Goal: Task Accomplishment & Management: Use online tool/utility

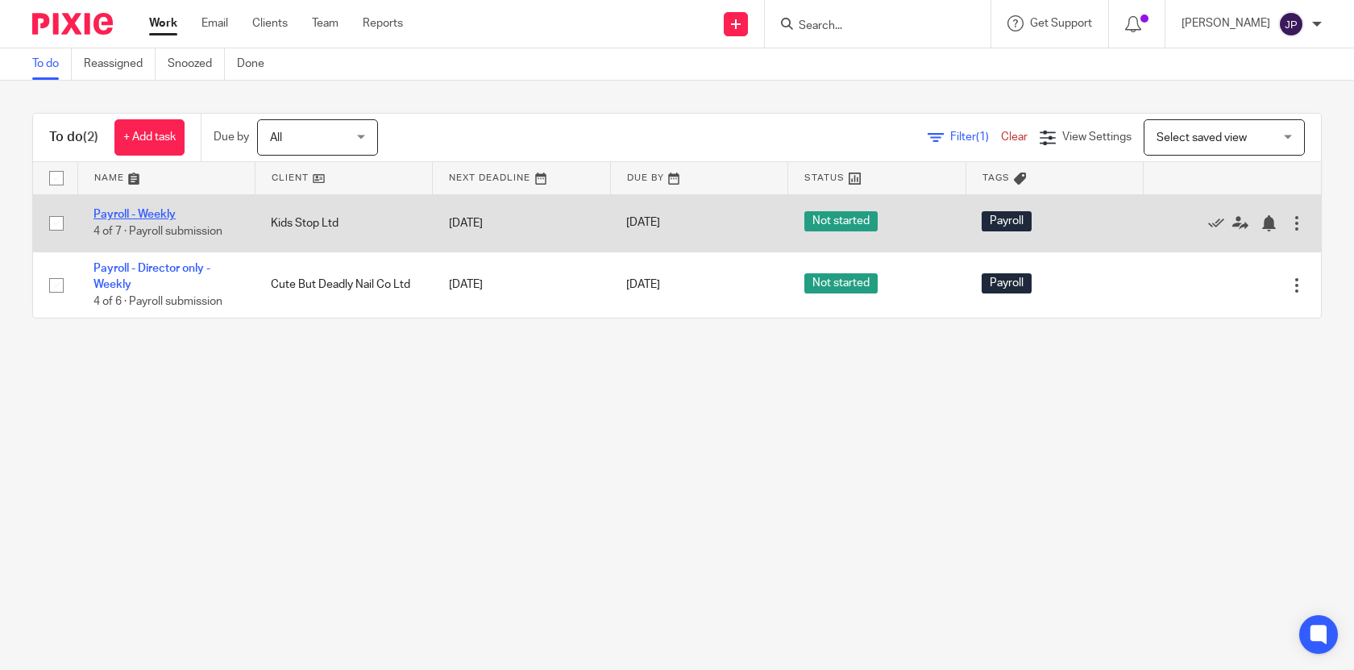
click at [152, 214] on link "Payroll - Weekly" at bounding box center [135, 214] width 82 height 11
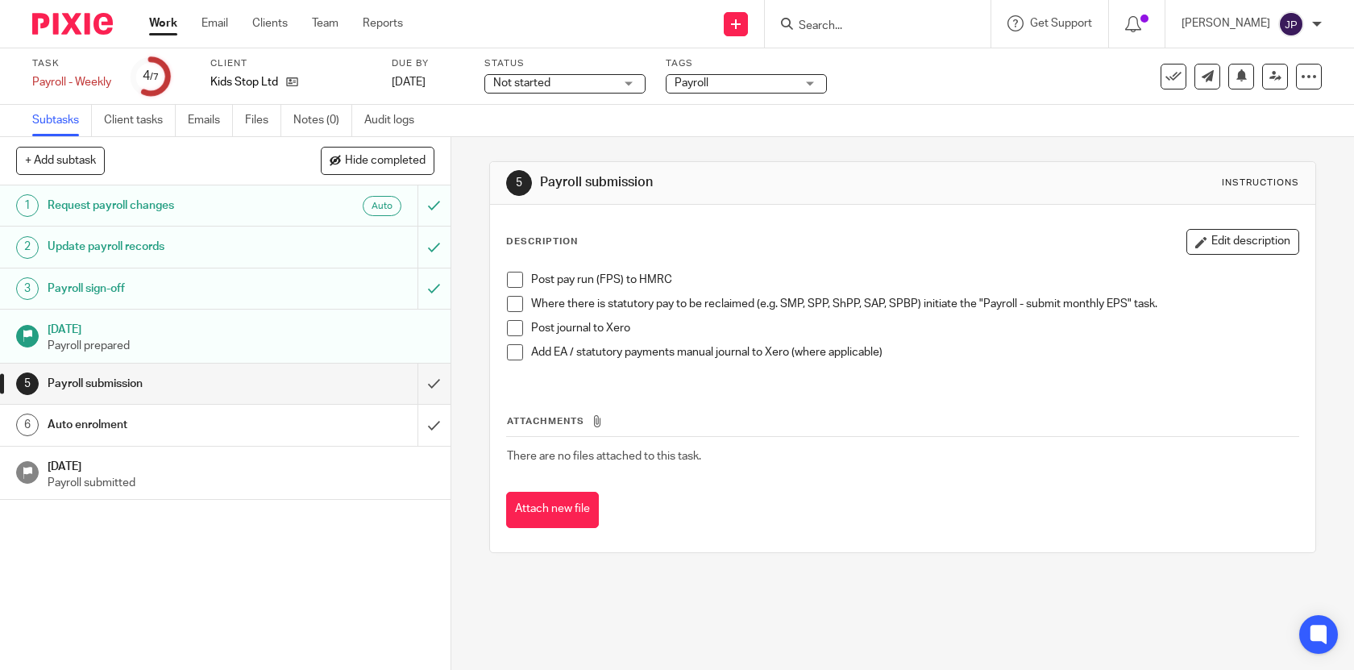
click at [517, 281] on span at bounding box center [515, 280] width 16 height 16
click at [518, 305] on span at bounding box center [515, 304] width 16 height 16
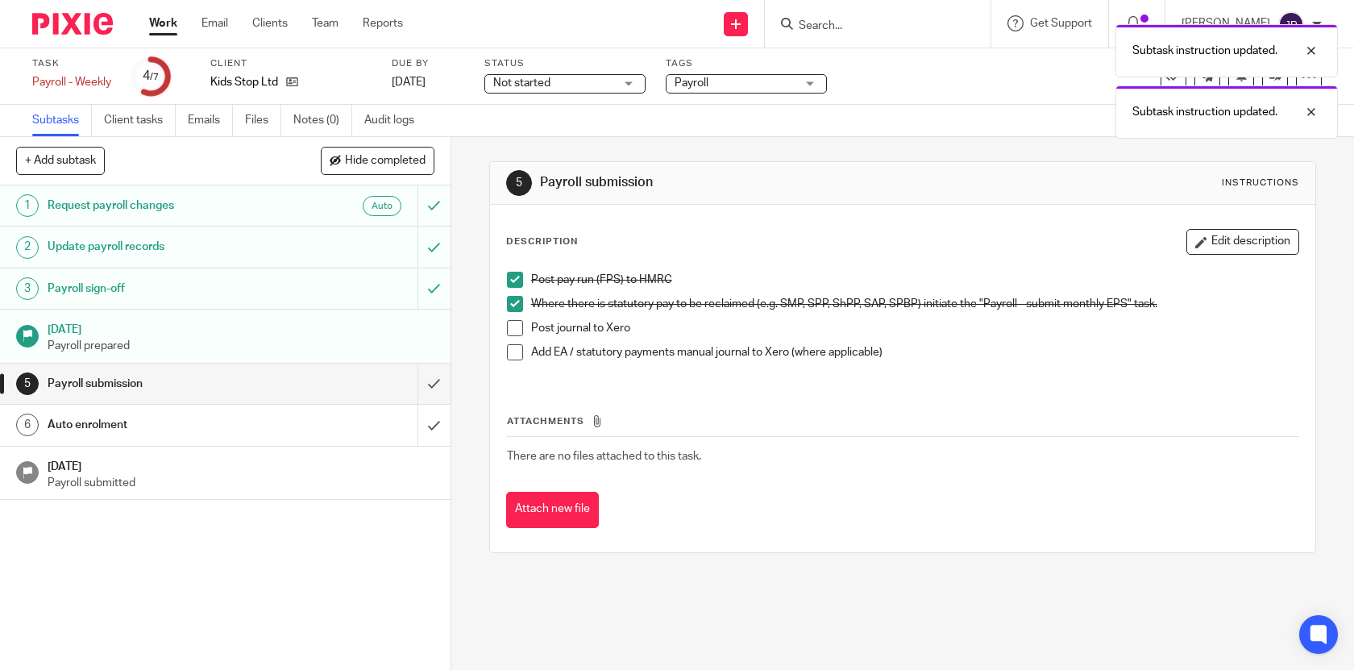
click at [518, 324] on span at bounding box center [515, 328] width 16 height 16
click at [518, 352] on span at bounding box center [515, 352] width 16 height 16
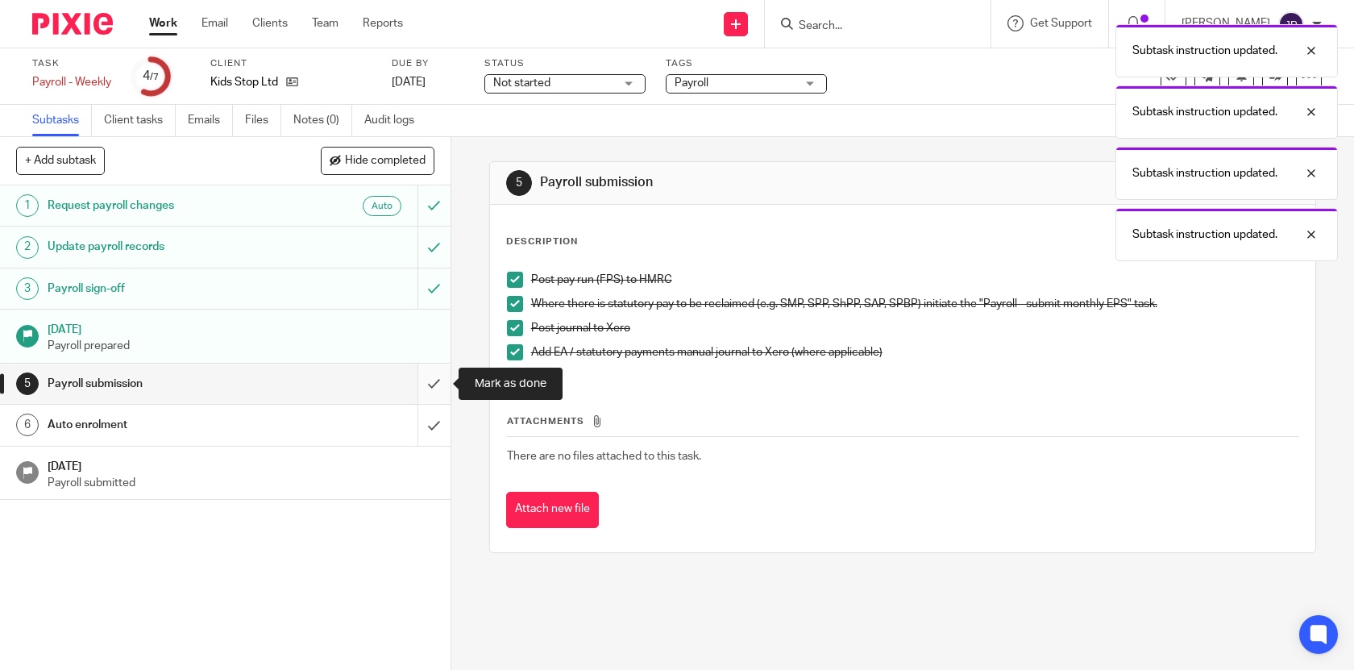
click at [436, 375] on input "submit" at bounding box center [225, 384] width 451 height 40
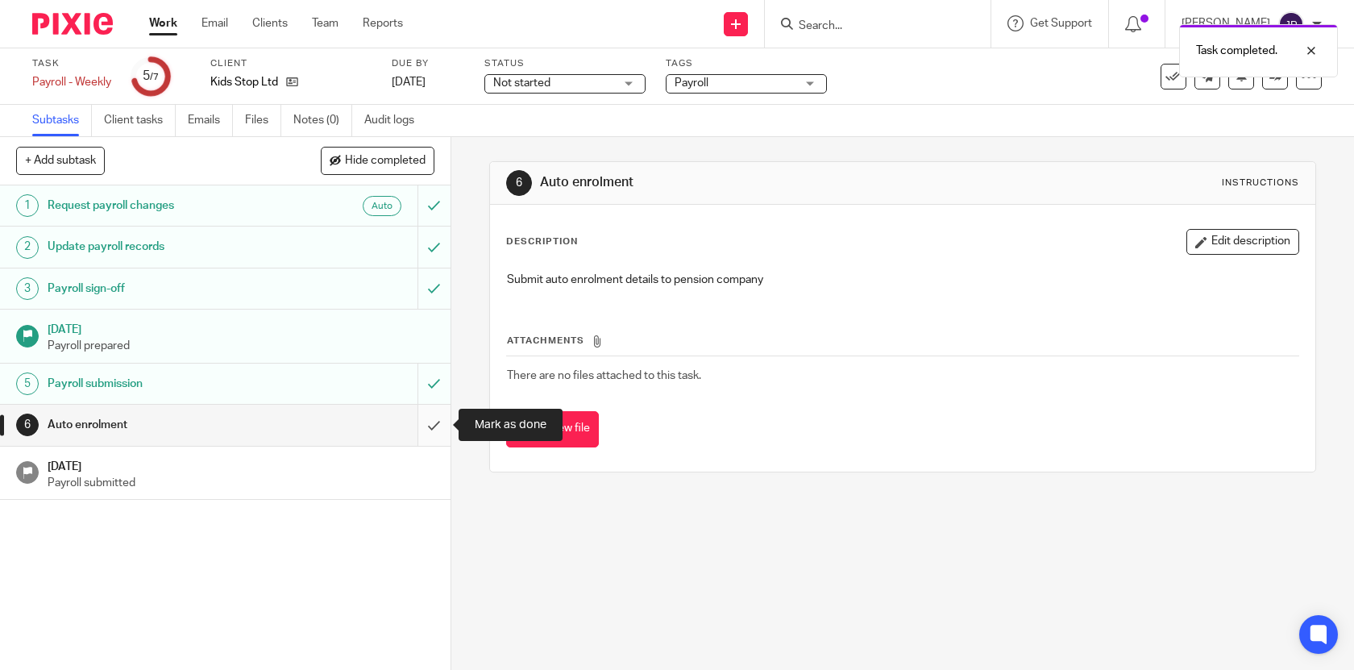
click at [435, 423] on input "submit" at bounding box center [225, 425] width 451 height 40
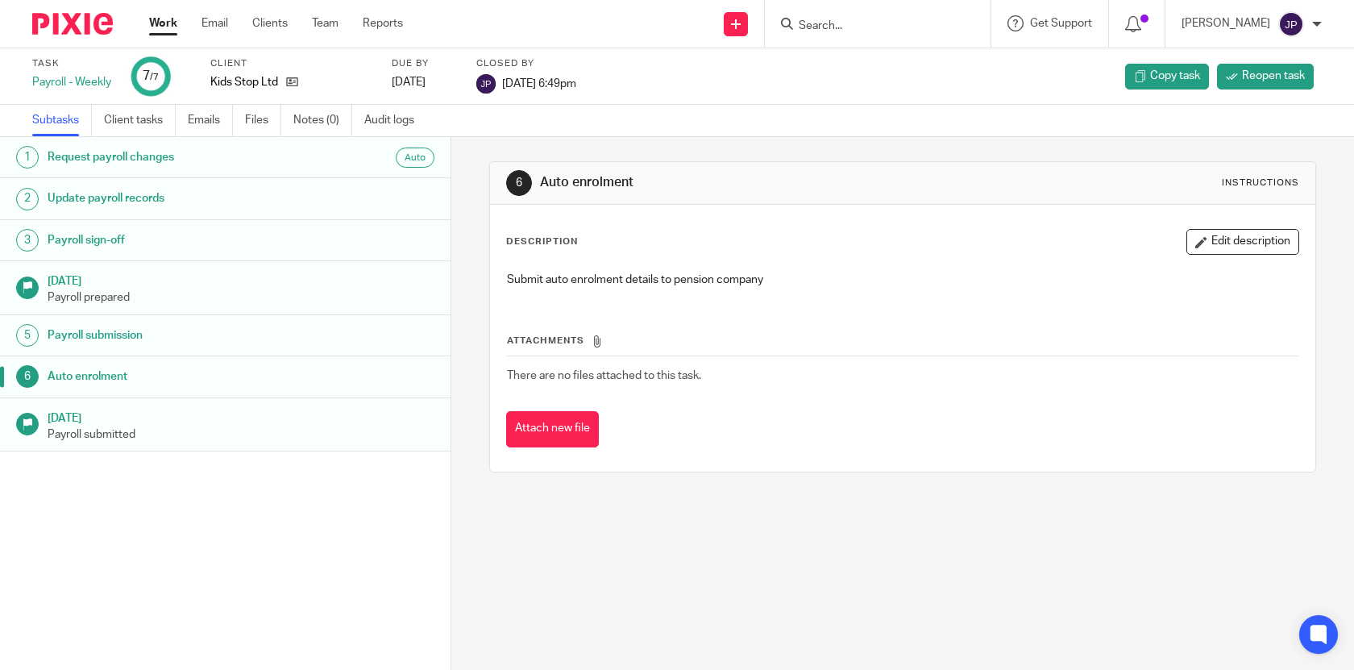
click at [153, 16] on link "Work" at bounding box center [163, 23] width 28 height 16
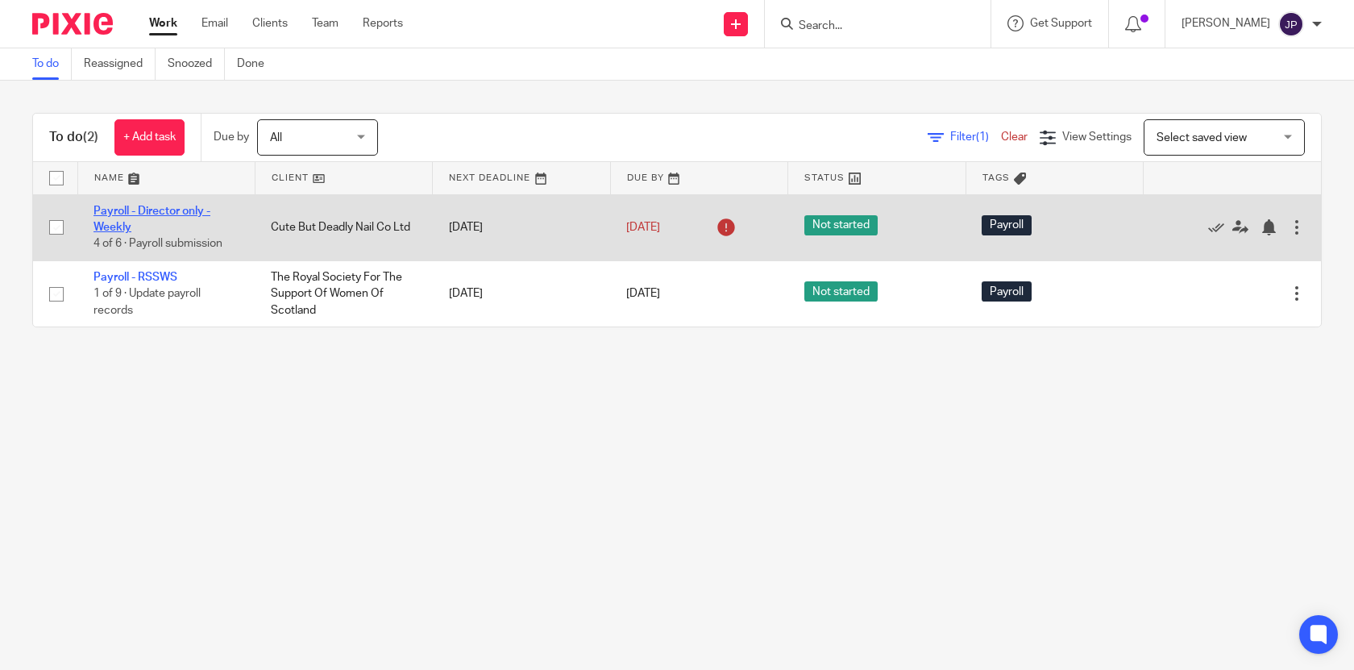
click at [180, 208] on link "Payroll - Director only - Weekly" at bounding box center [152, 219] width 117 height 27
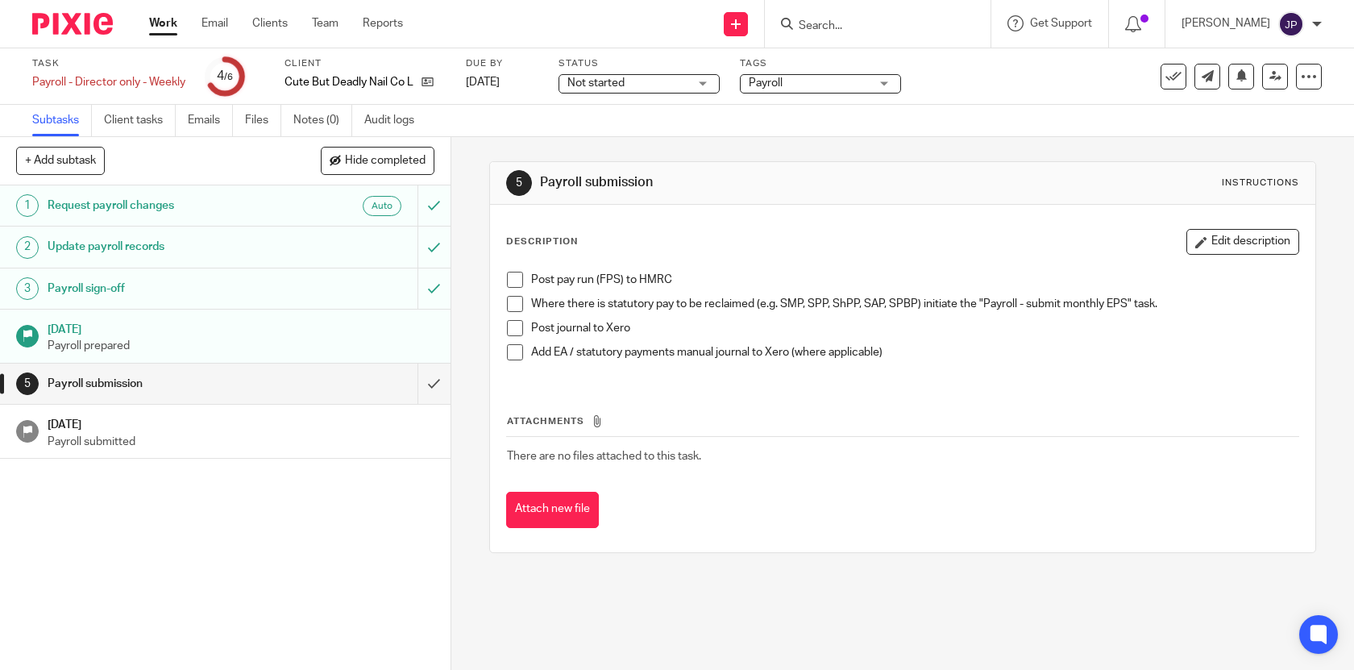
click at [515, 275] on span at bounding box center [515, 280] width 16 height 16
click at [515, 302] on span at bounding box center [515, 304] width 16 height 16
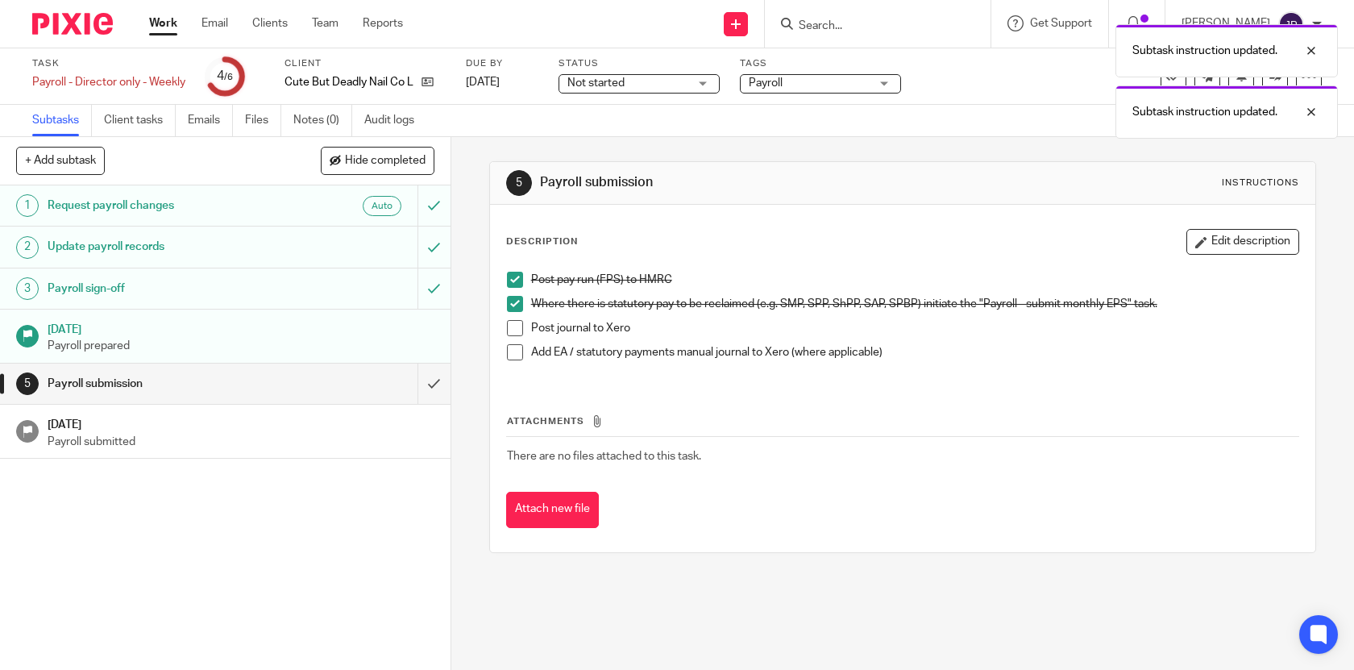
click at [515, 324] on span at bounding box center [515, 328] width 16 height 16
click at [515, 347] on span at bounding box center [515, 352] width 16 height 16
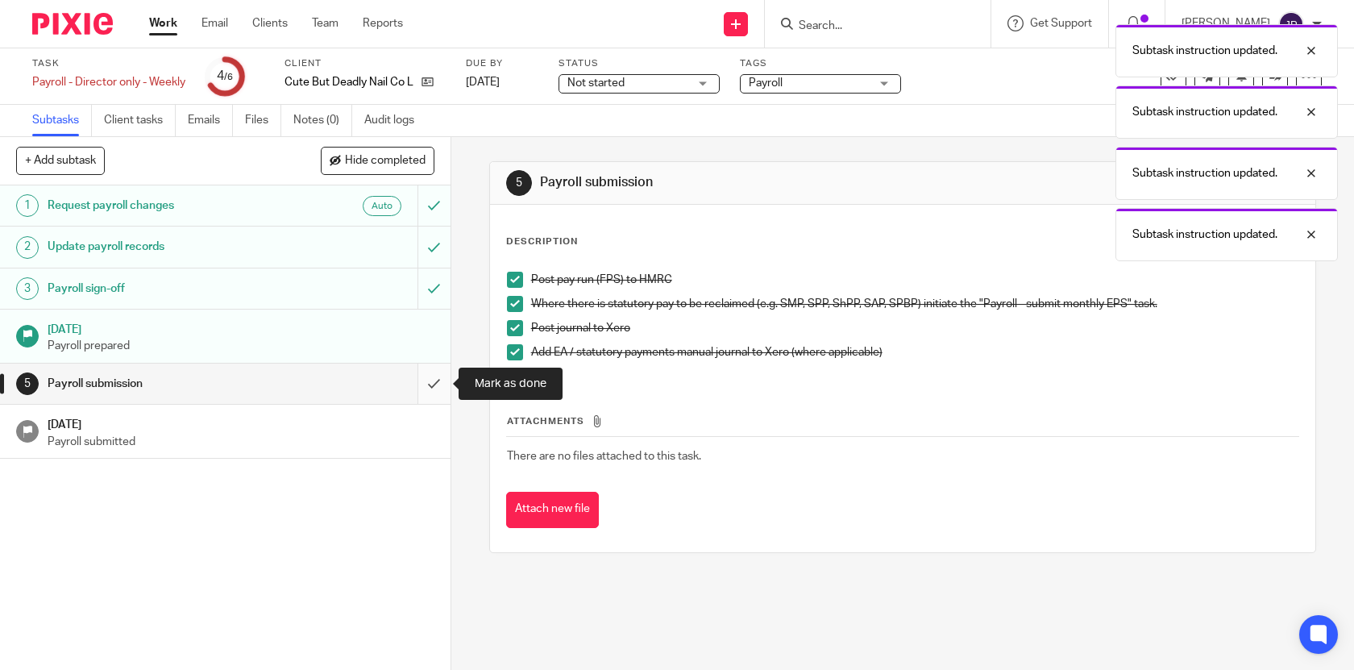
click at [435, 372] on input "submit" at bounding box center [225, 384] width 451 height 40
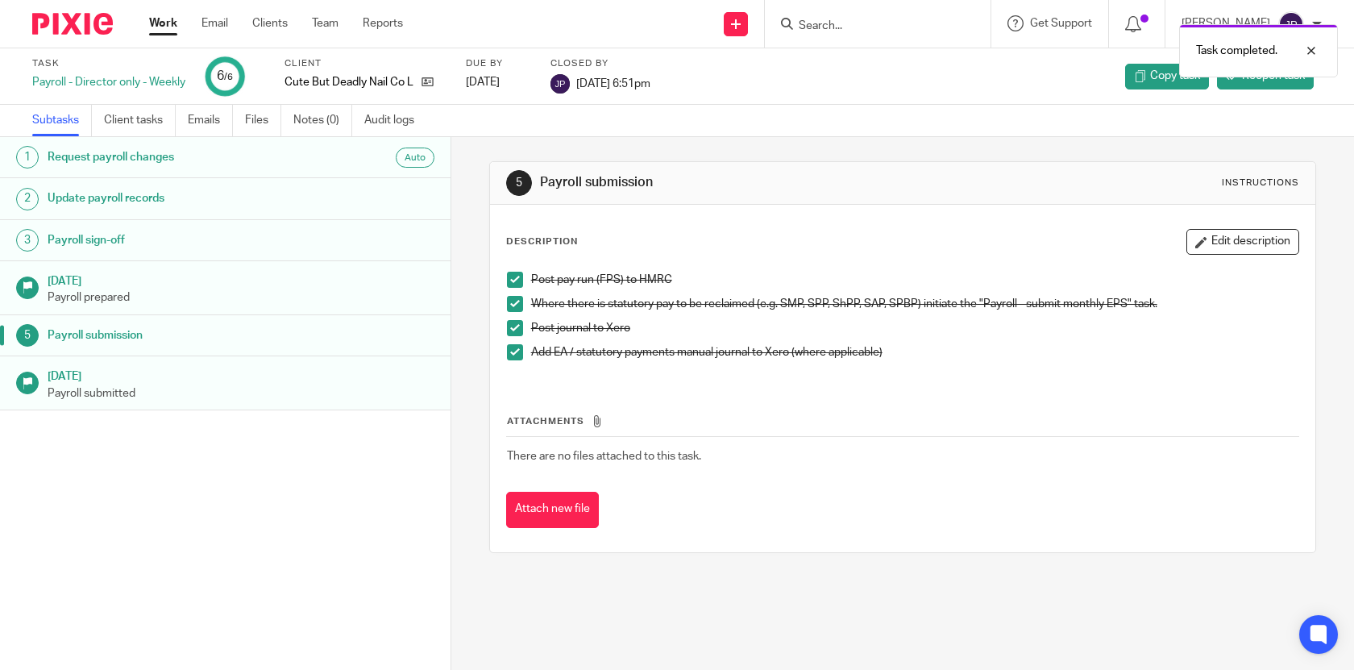
click at [165, 26] on link "Work" at bounding box center [163, 23] width 28 height 16
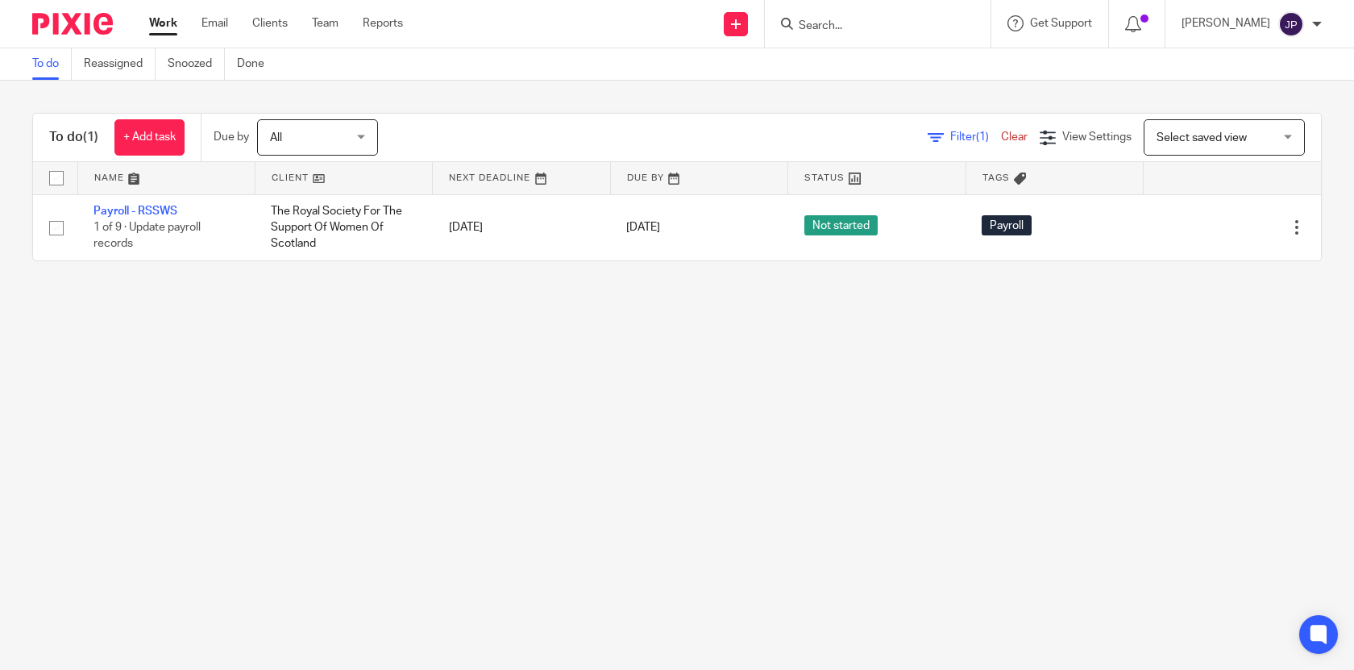
click at [971, 143] on span "Filter (1)" at bounding box center [976, 136] width 51 height 11
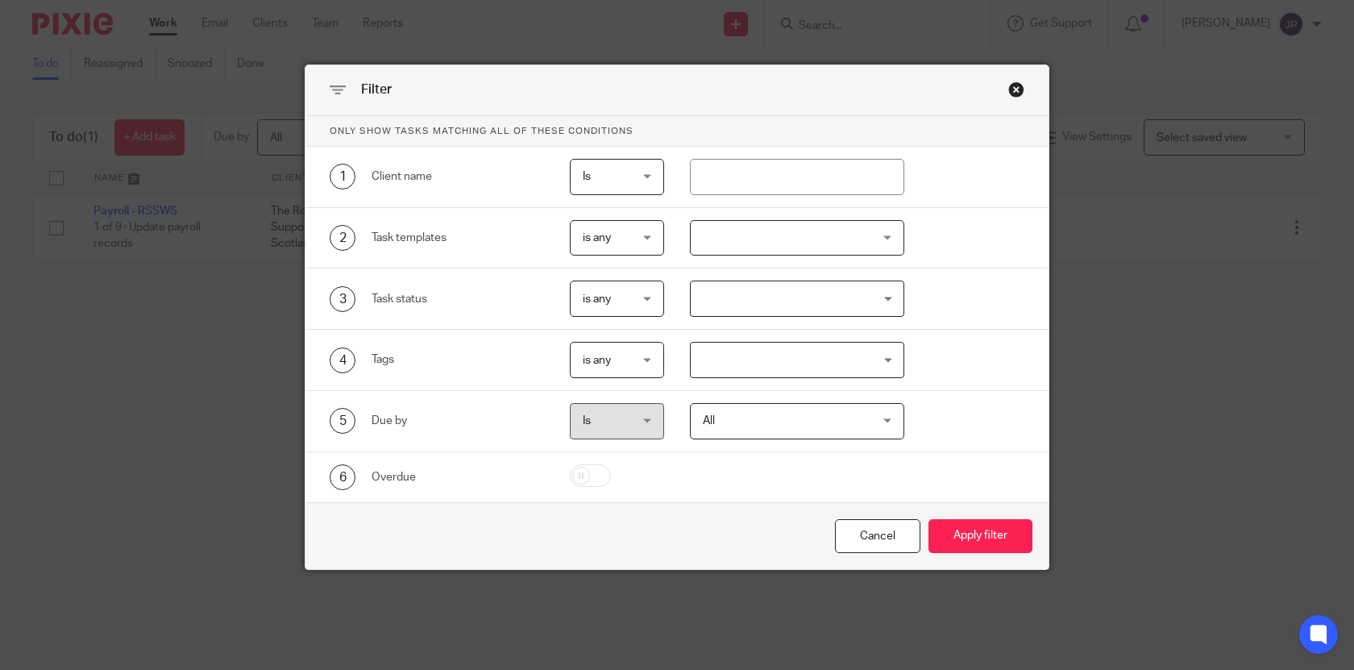
click at [1022, 94] on div "Close this dialog window" at bounding box center [1017, 89] width 16 height 16
